Goal: Information Seeking & Learning: Learn about a topic

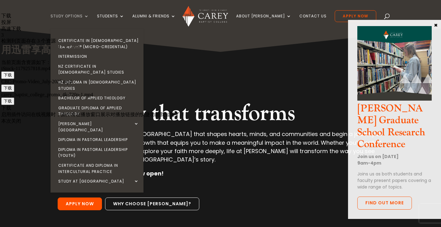
click at [80, 15] on link "Study Options" at bounding box center [70, 21] width 38 height 15
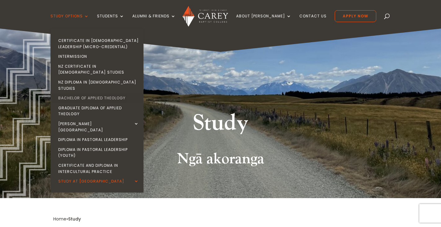
click at [107, 93] on link "Bachelor of Applied Theology" at bounding box center [98, 98] width 93 height 10
